Goal: Task Accomplishment & Management: Understand process/instructions

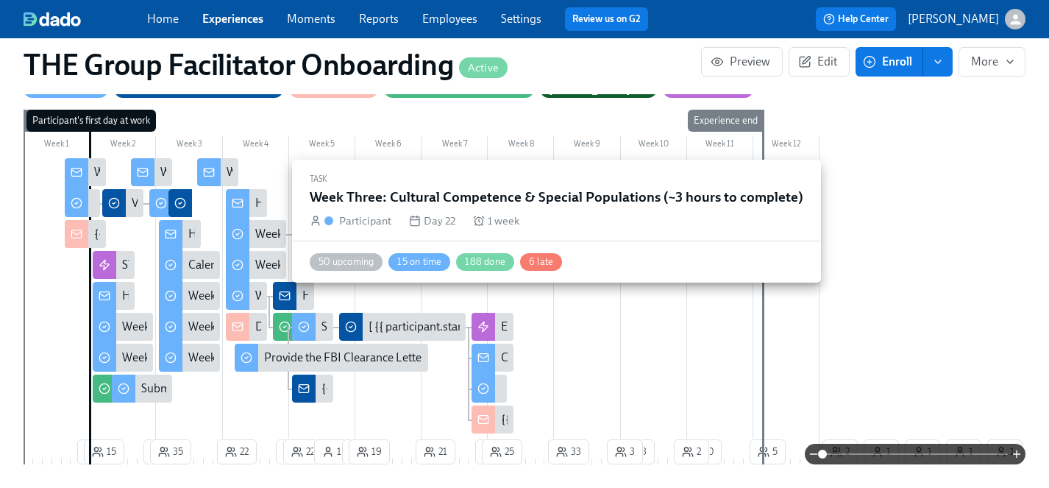
scroll to position [374, 0]
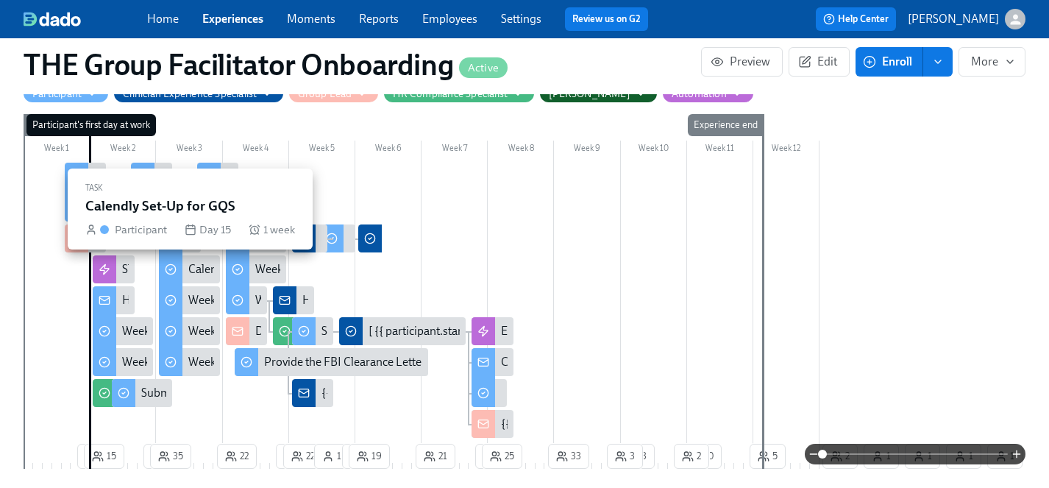
click at [199, 272] on div "Calendly Set-Up for GQS" at bounding box center [248, 269] width 121 height 16
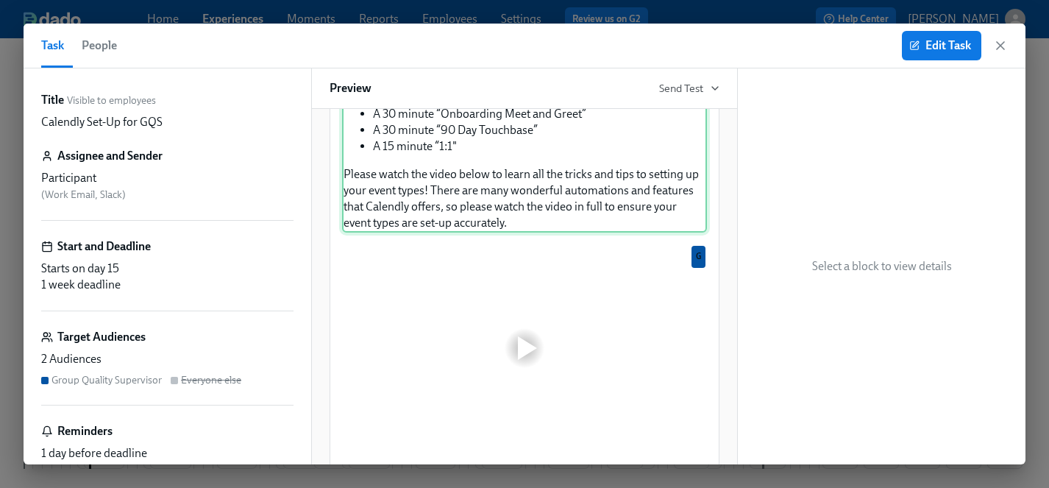
scroll to position [356, 0]
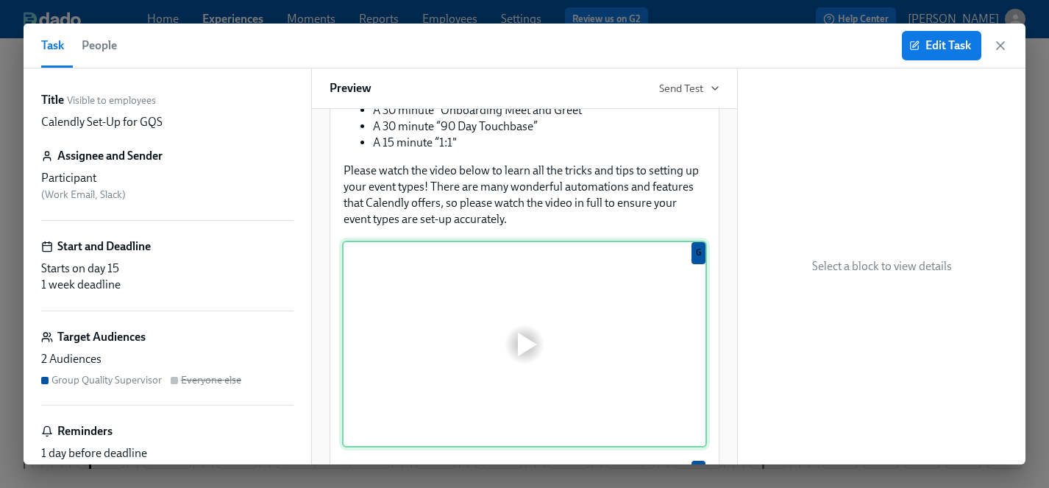
click at [606, 343] on div "G" at bounding box center [524, 344] width 365 height 207
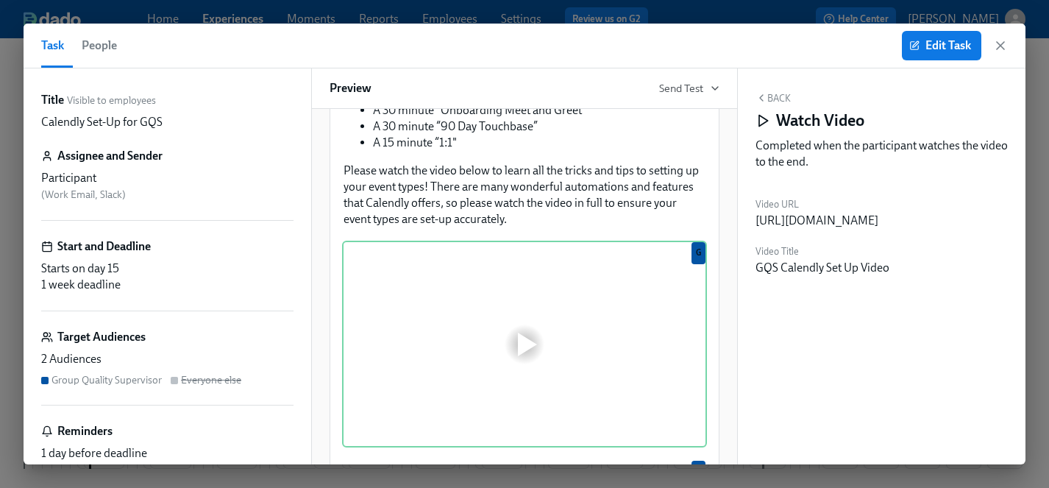
drag, startPoint x: 873, startPoint y: 237, endPoint x: 756, endPoint y: 219, distance: 117.6
click at [756, 219] on div "[URL][DOMAIN_NAME]" at bounding box center [817, 221] width 123 height 16
copy div "[URL][DOMAIN_NAME]"
click at [997, 93] on div "Back Watch Video Completed when the participant watches the video to the end." at bounding box center [882, 134] width 252 height 84
click at [995, 43] on icon "button" at bounding box center [1000, 45] width 15 height 15
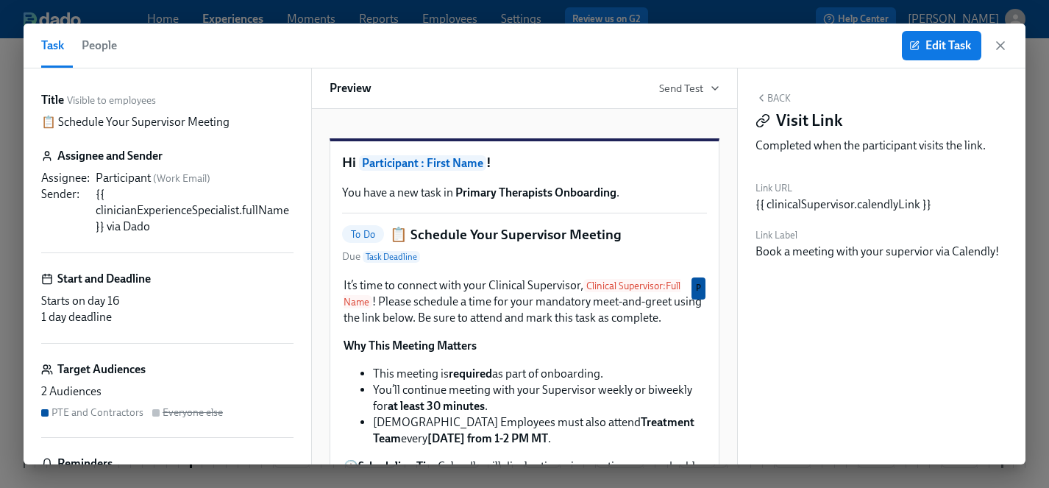
scroll to position [291, 0]
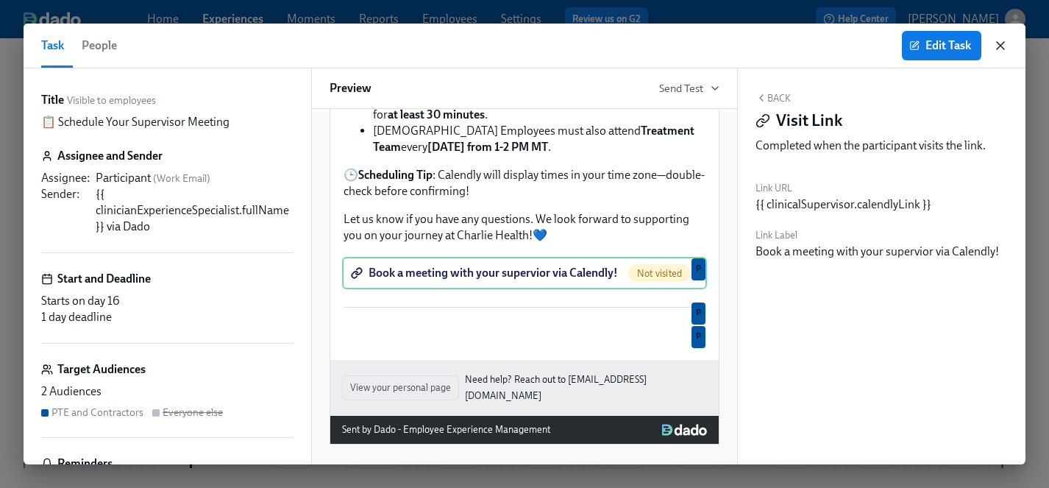
click at [1001, 48] on icon "button" at bounding box center [1000, 45] width 15 height 15
